Goal: Information Seeking & Learning: Check status

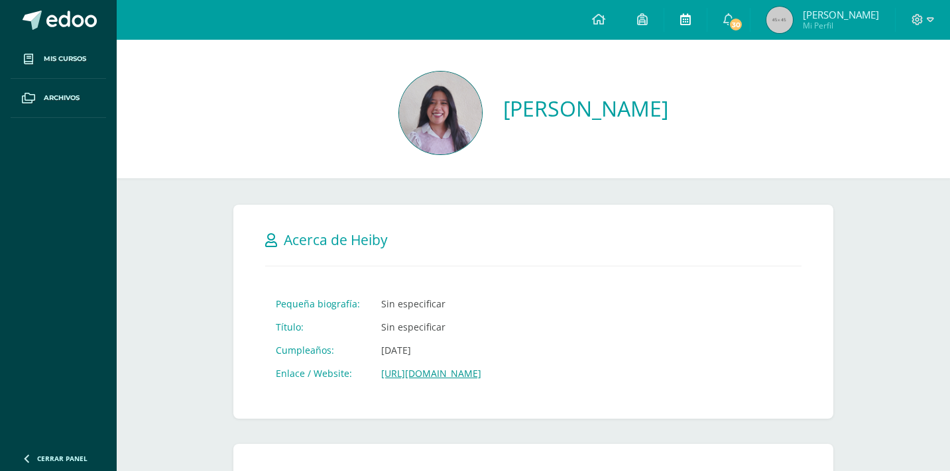
click at [703, 19] on link at bounding box center [685, 20] width 42 height 40
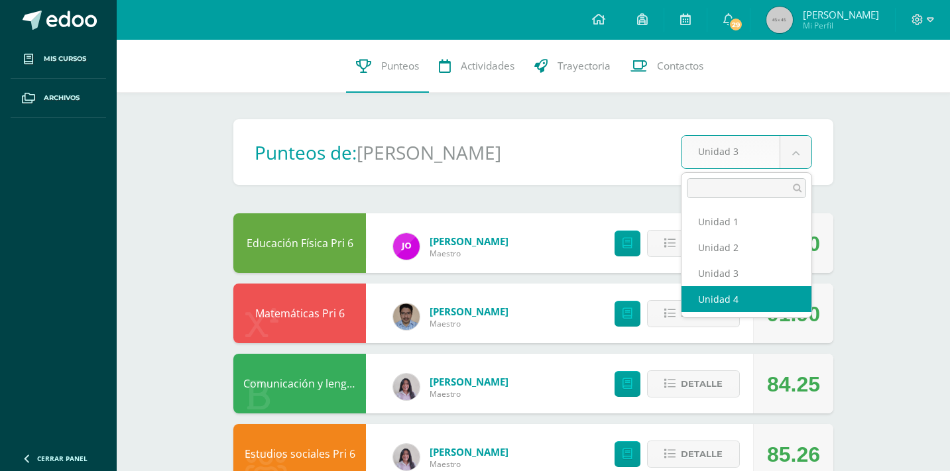
select select "Unidad 4"
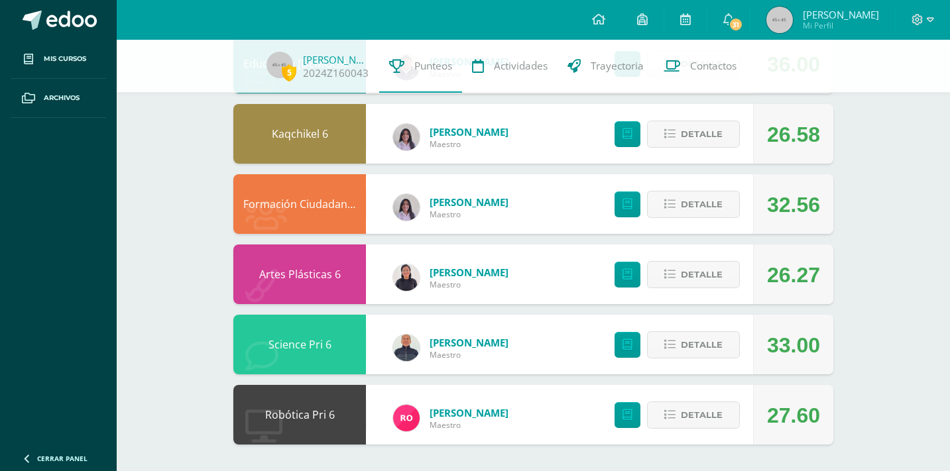
scroll to position [666, 0]
click at [708, 418] on span "Detalle" at bounding box center [702, 415] width 42 height 25
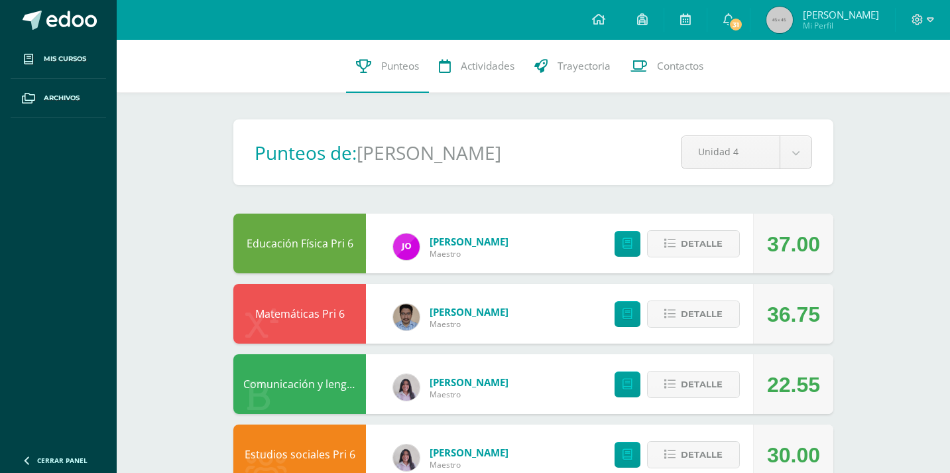
scroll to position [0, 0]
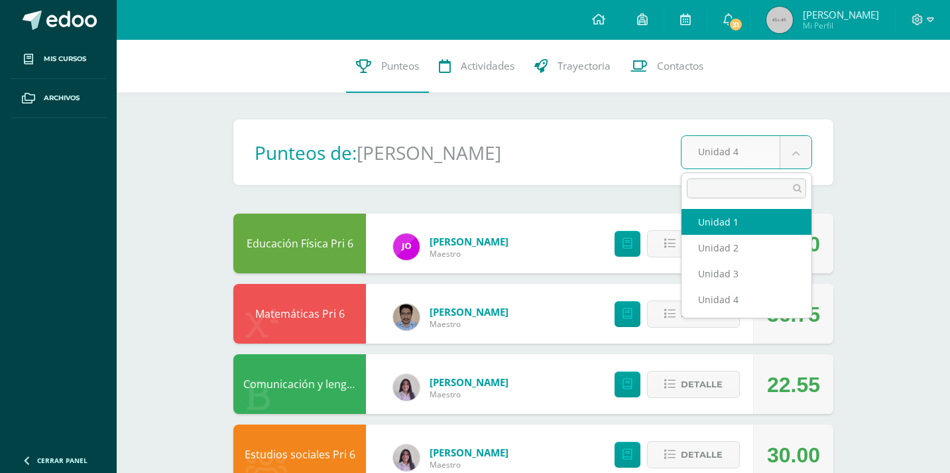
select select "Unidad 1"
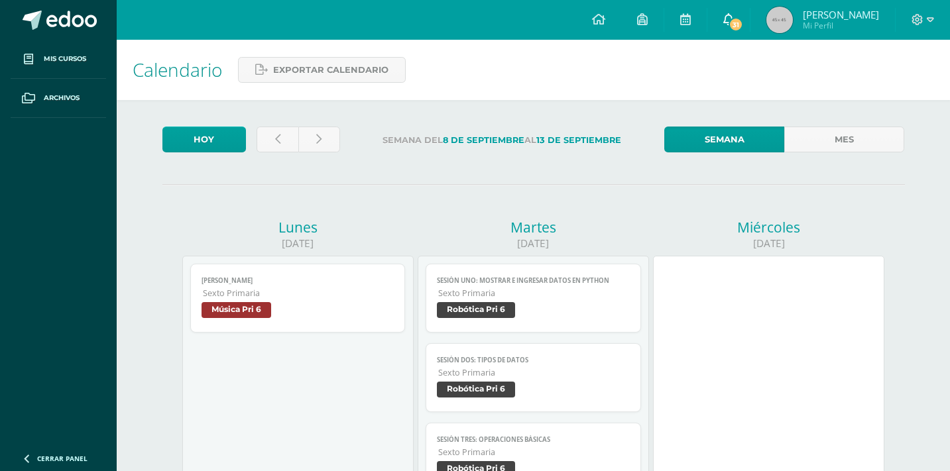
click at [734, 28] on span "31" at bounding box center [735, 24] width 15 height 15
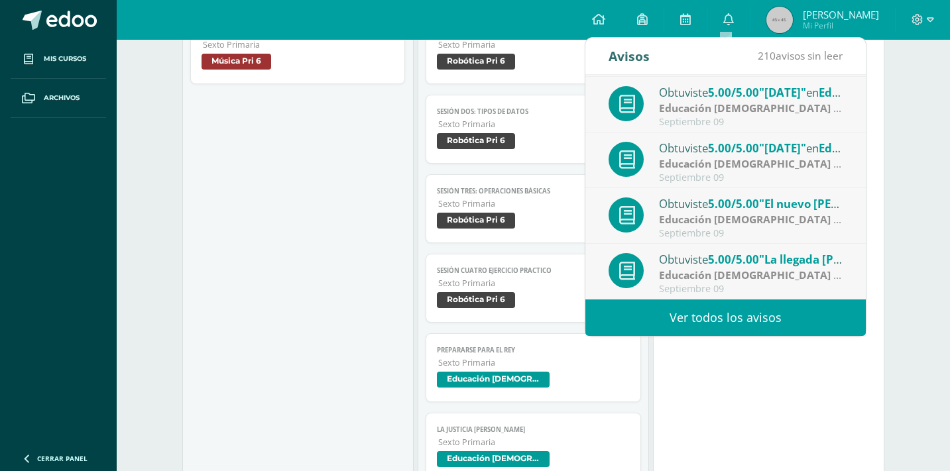
scroll to position [219, 0]
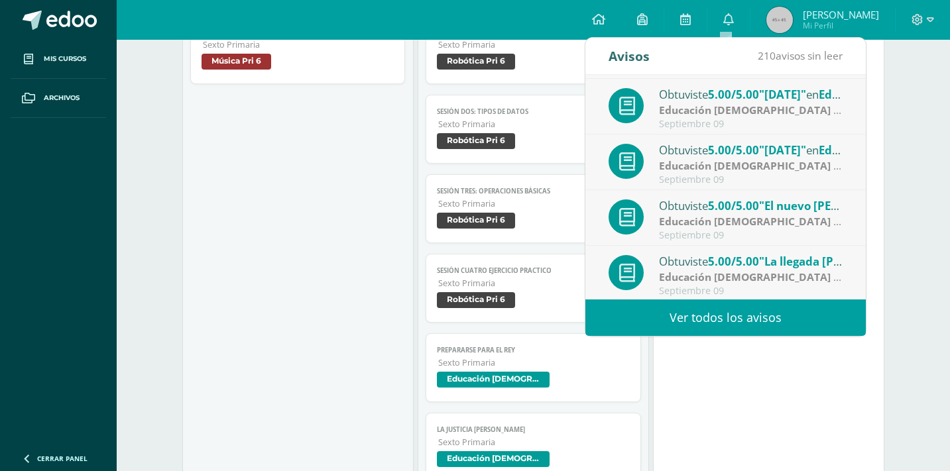
click at [671, 308] on link "Ver todos los avisos" at bounding box center [725, 318] width 280 height 36
click at [667, 319] on link "Ver todos los avisos" at bounding box center [725, 318] width 280 height 36
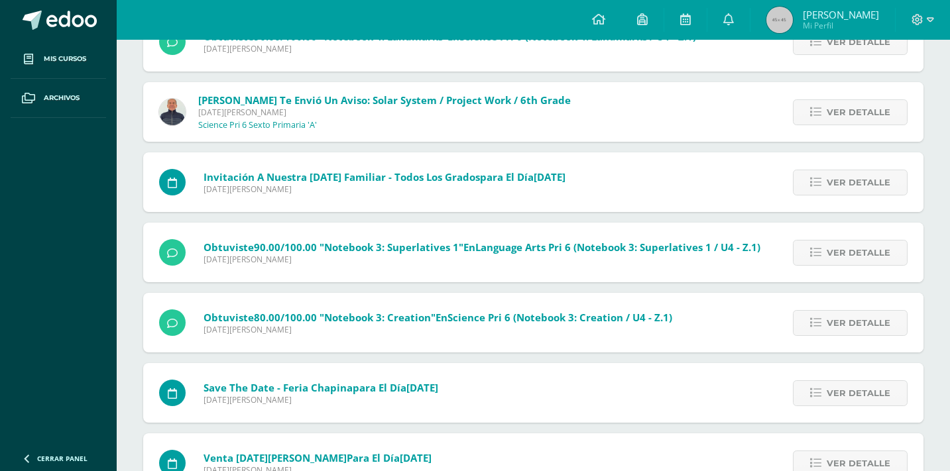
scroll to position [3779, 0]
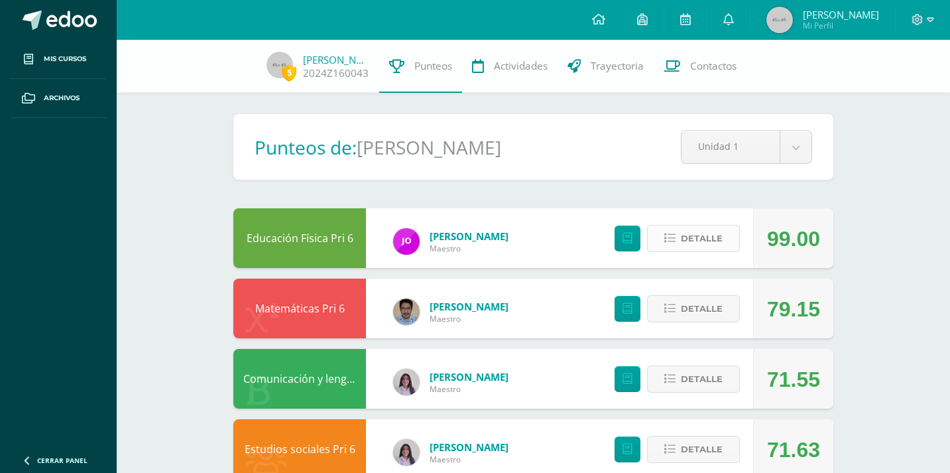
click at [707, 243] on span "Detalle" at bounding box center [702, 238] width 42 height 25
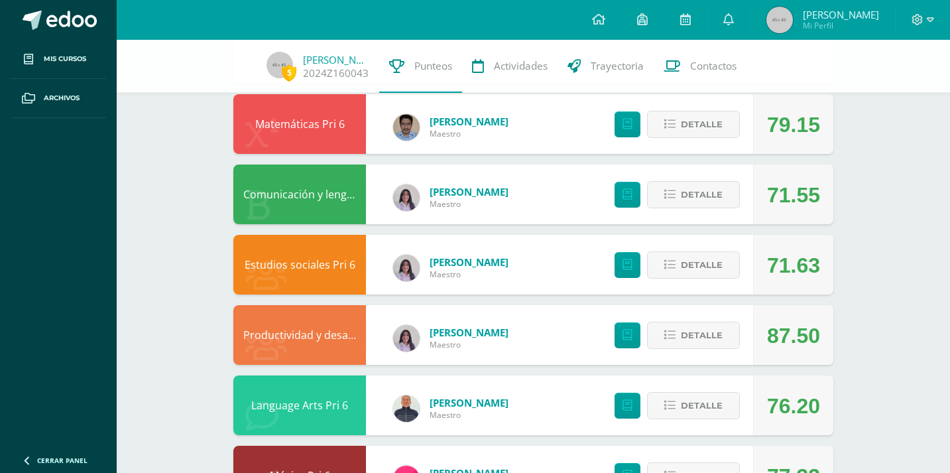
scroll to position [481, 0]
click at [707, 133] on span "Detalle" at bounding box center [702, 123] width 42 height 25
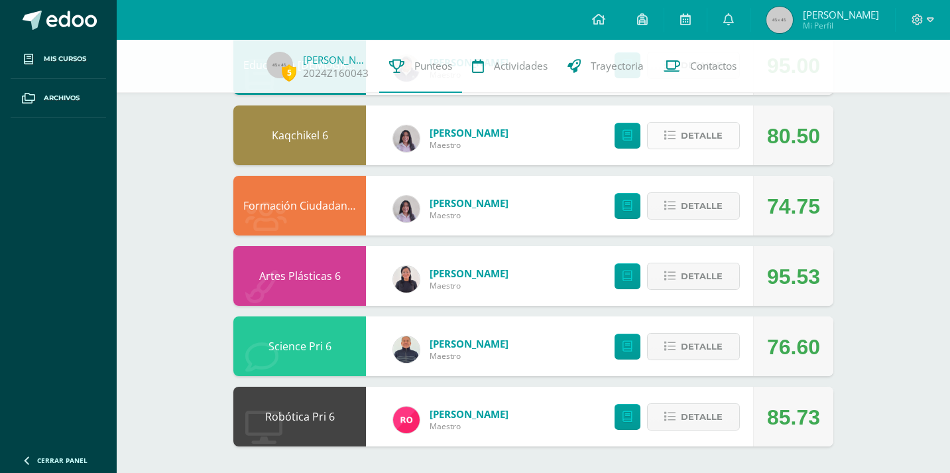
scroll to position [1503, 0]
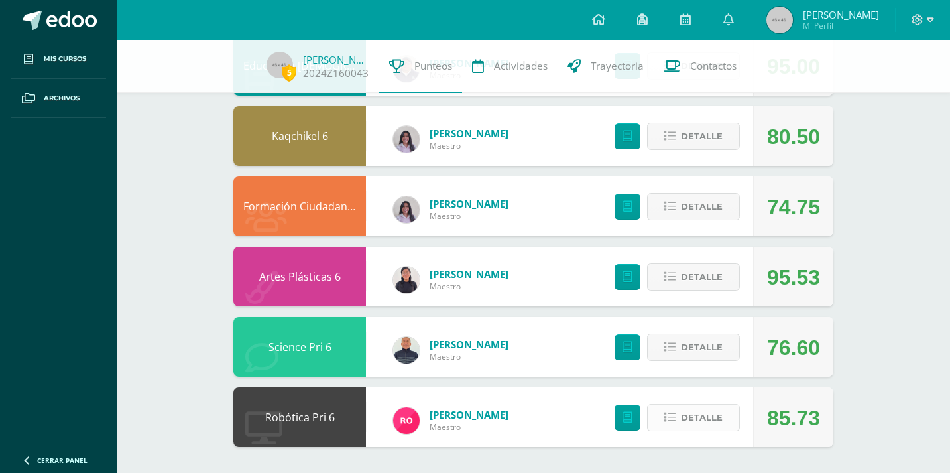
click at [709, 430] on button "Detalle" at bounding box center [693, 417] width 93 height 27
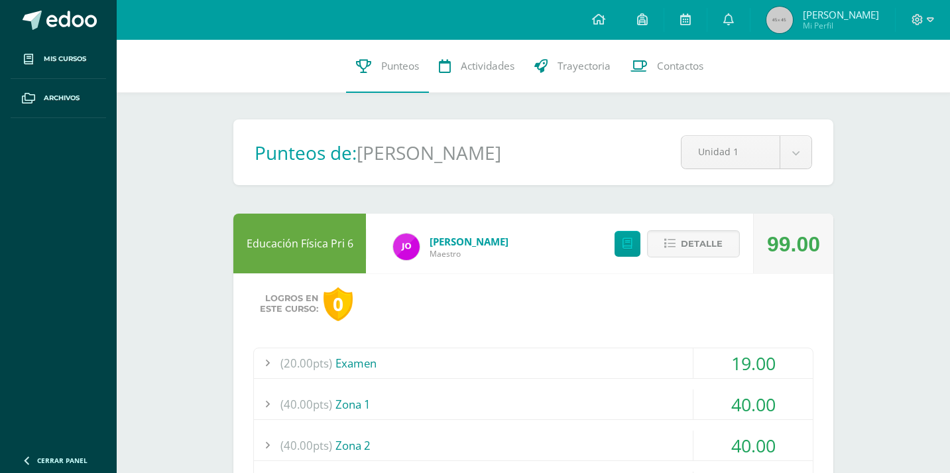
scroll to position [0, 0]
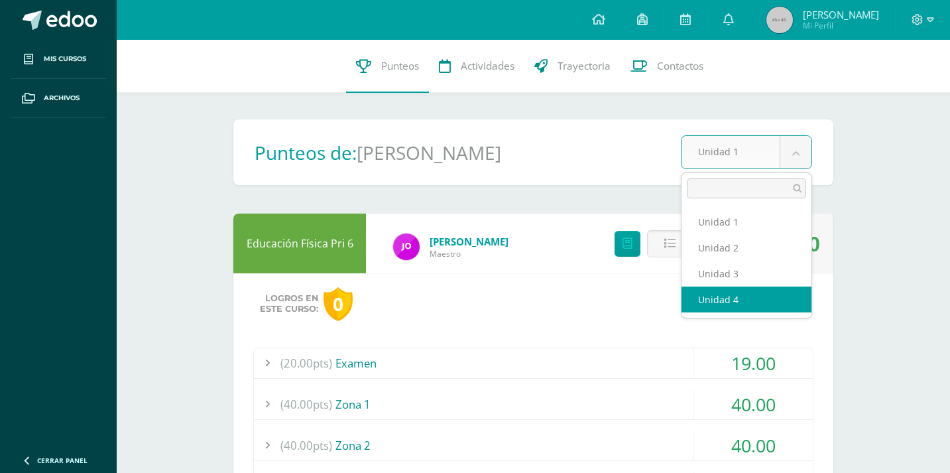
select select "Unidad 4"
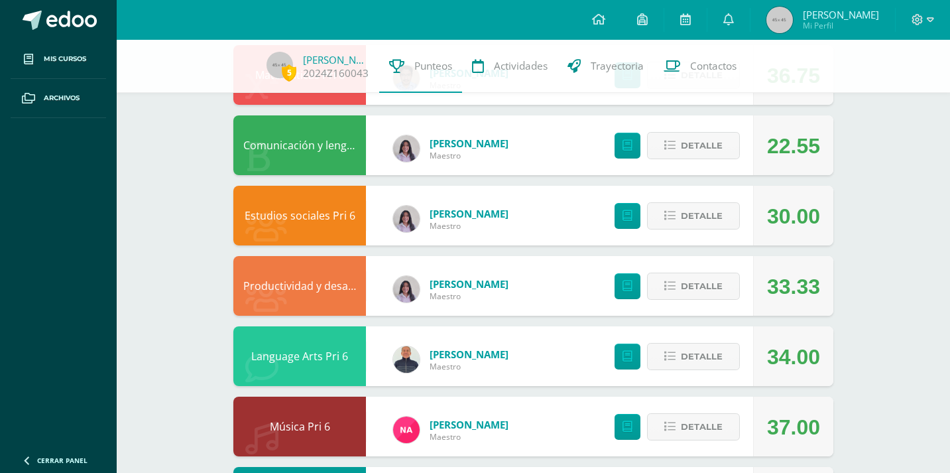
scroll to position [161, 0]
